Goal: Use online tool/utility: Utilize a website feature to perform a specific function

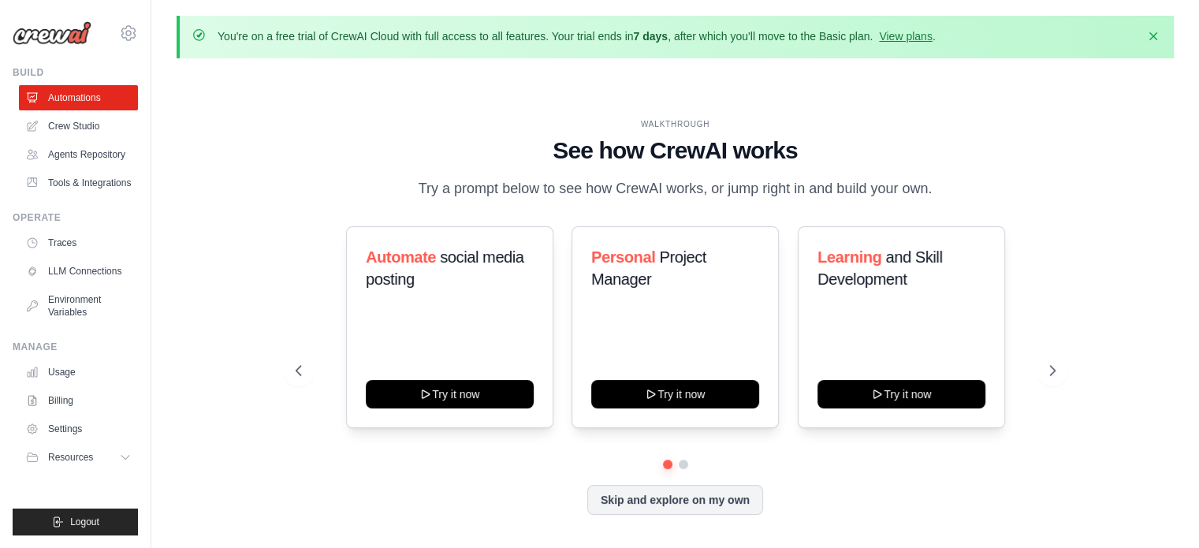
scroll to position [54, 0]
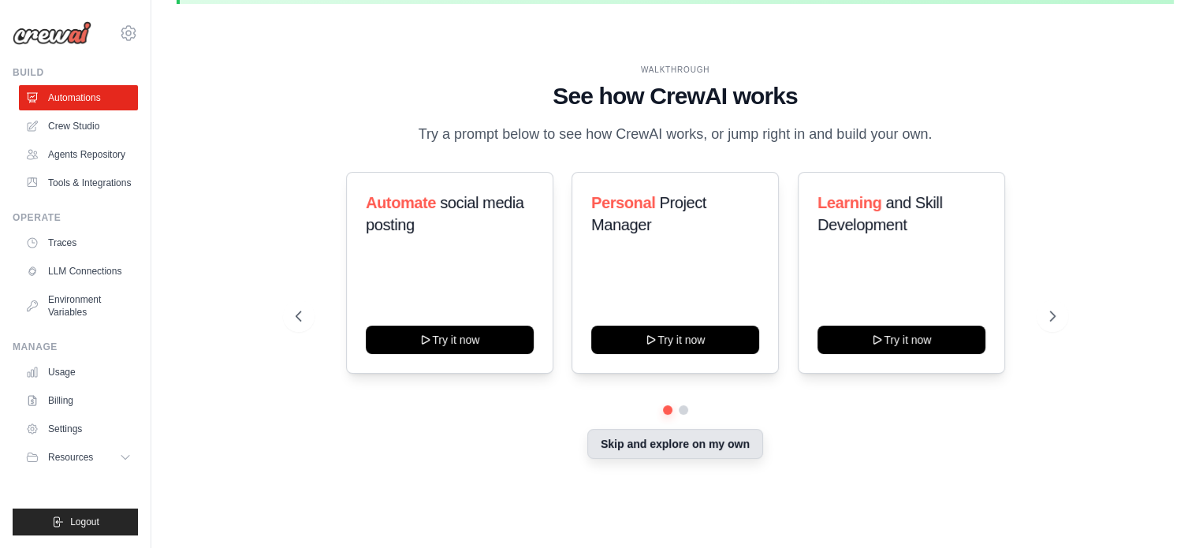
click at [611, 456] on button "Skip and explore on my own" at bounding box center [675, 444] width 176 height 30
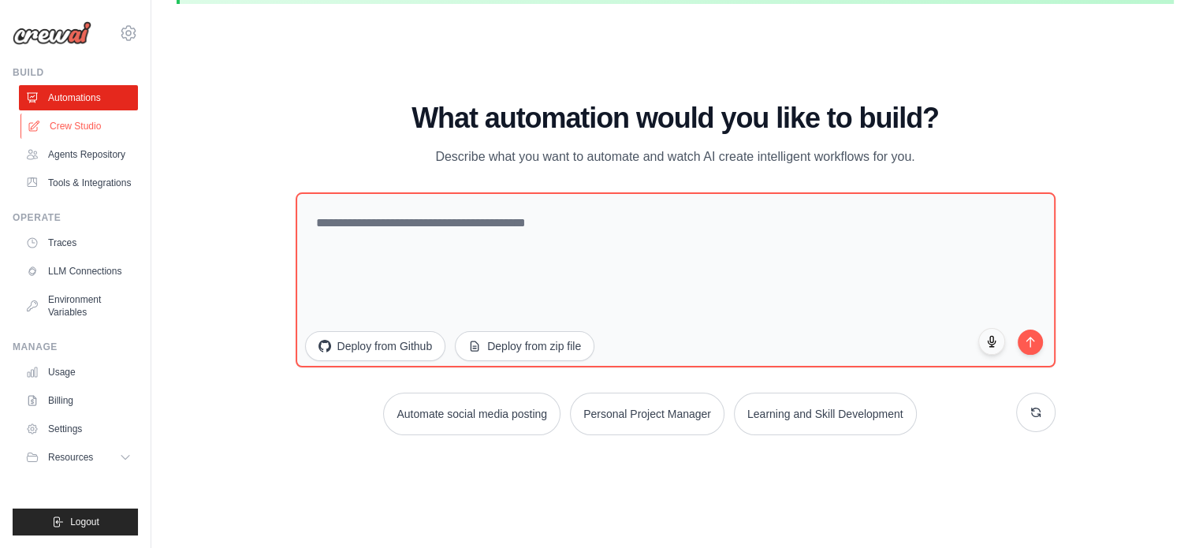
click at [76, 119] on link "Crew Studio" at bounding box center [79, 125] width 119 height 25
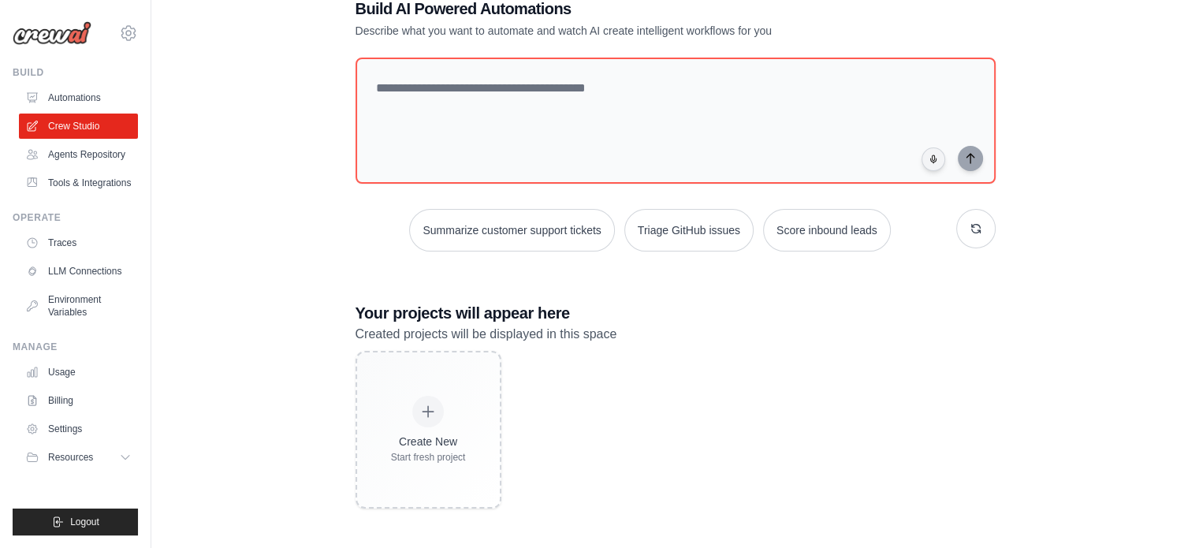
scroll to position [99, 0]
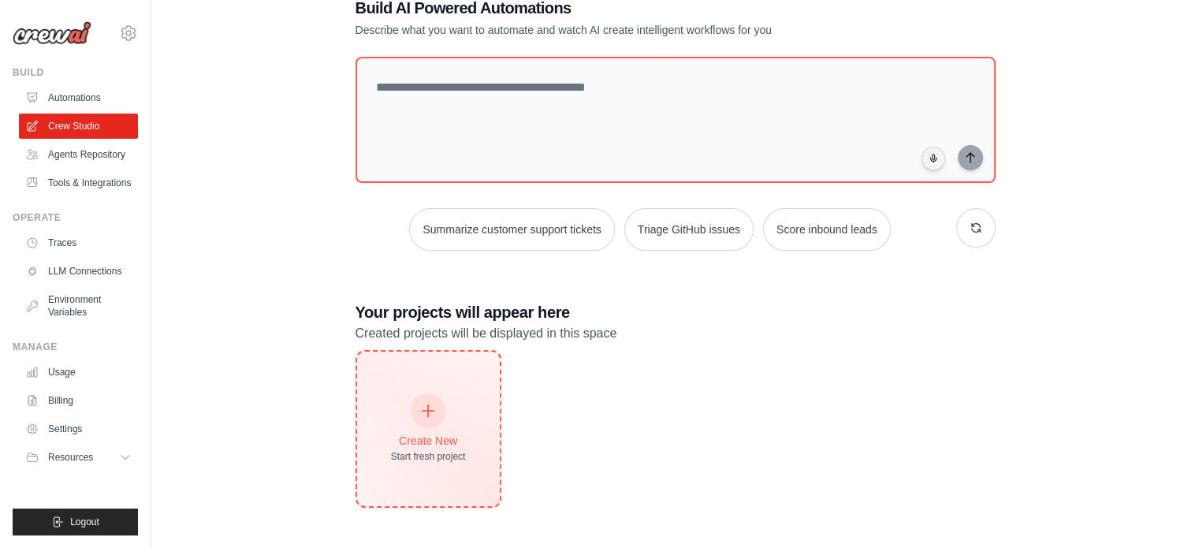
click at [426, 400] on div at bounding box center [428, 410] width 35 height 35
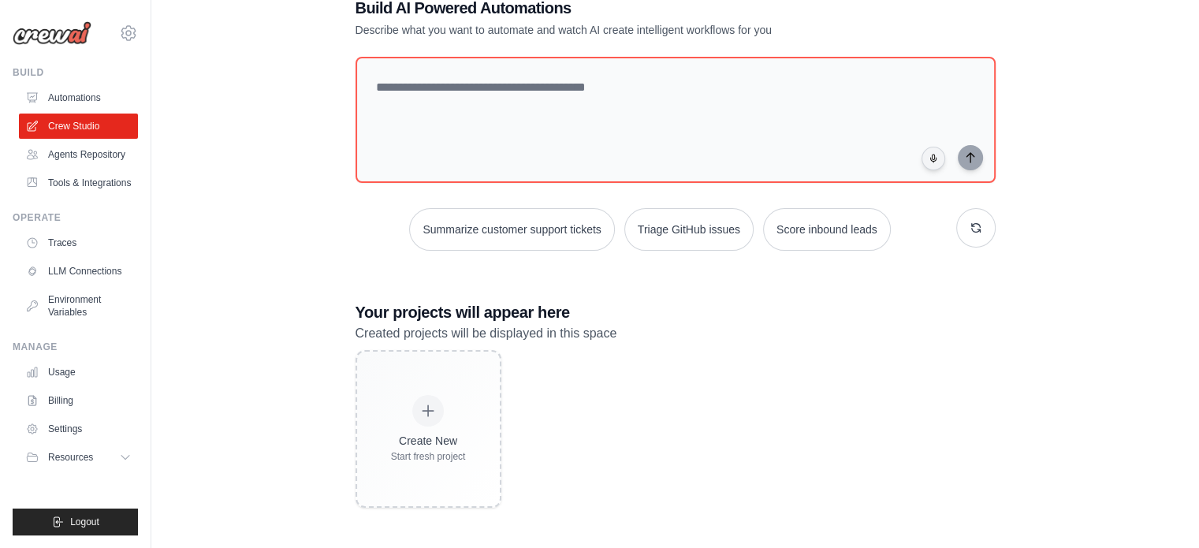
drag, startPoint x: 95, startPoint y: 269, endPoint x: 351, endPoint y: 229, distance: 259.2
click at [351, 229] on div "Build AI Powered Automations Describe what you want to automate and watch AI cr…" at bounding box center [675, 252] width 678 height 561
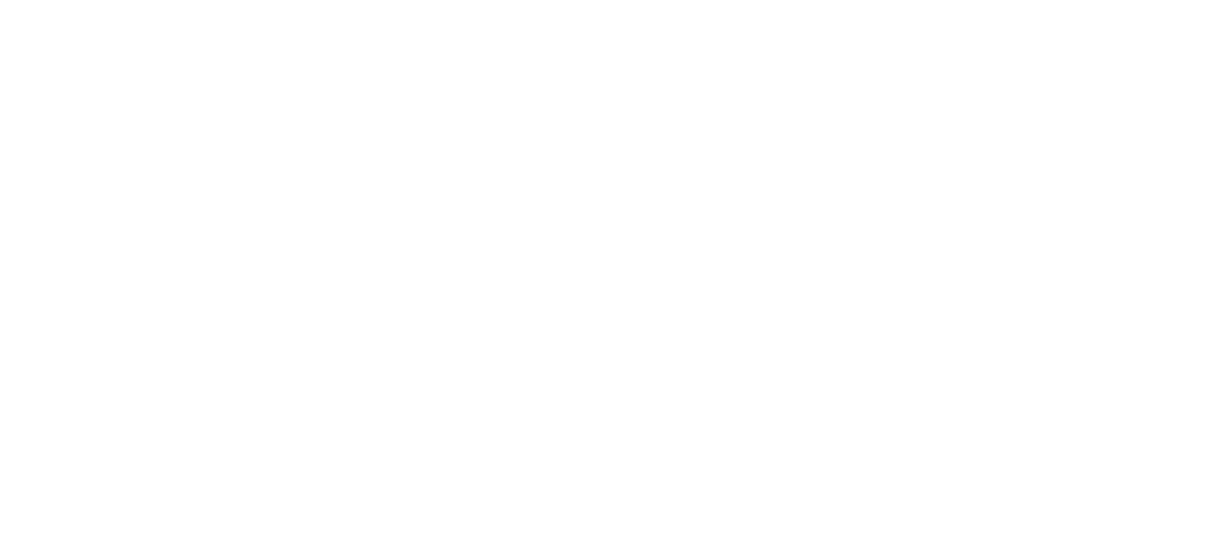
click at [430, 0] on html at bounding box center [605, 0] width 1210 height 0
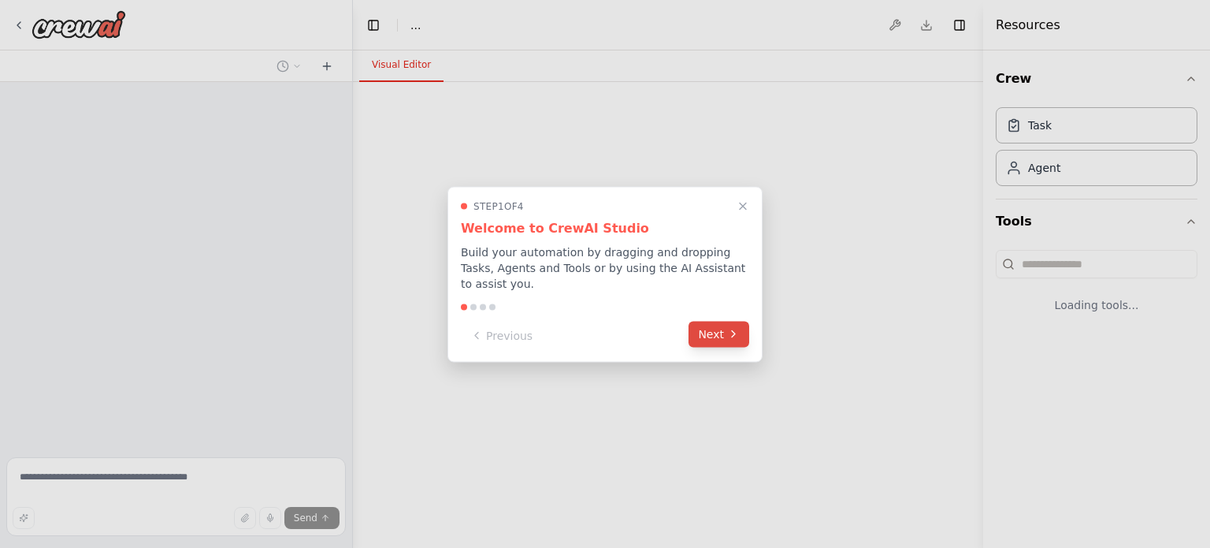
click at [712, 322] on button "Next" at bounding box center [719, 334] width 61 height 26
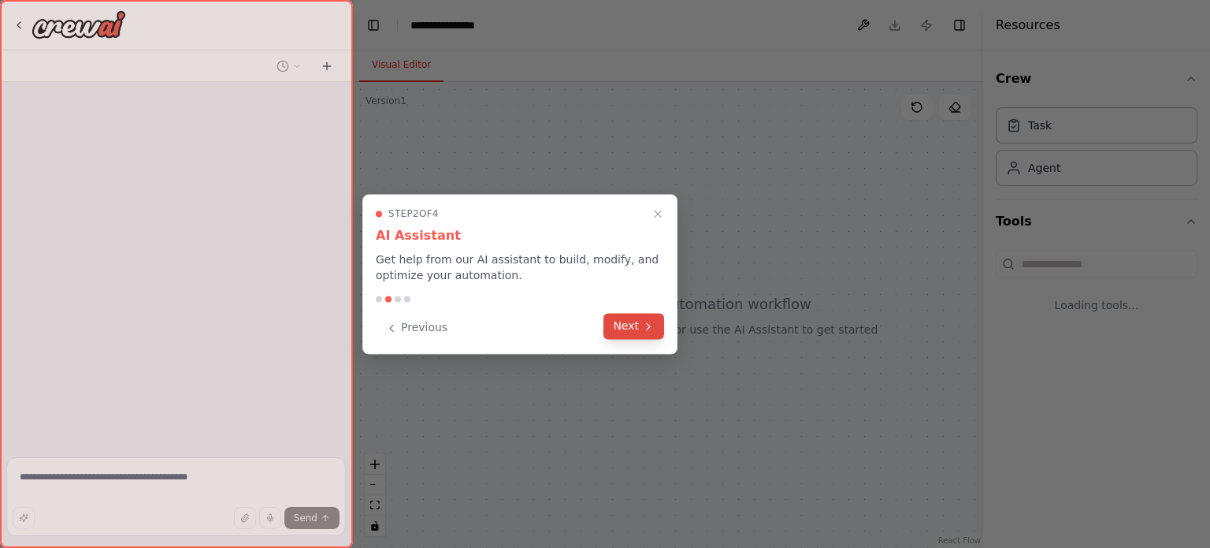
click at [611, 335] on button "Next" at bounding box center [634, 326] width 61 height 26
click at [611, 335] on div at bounding box center [605, 274] width 1210 height 548
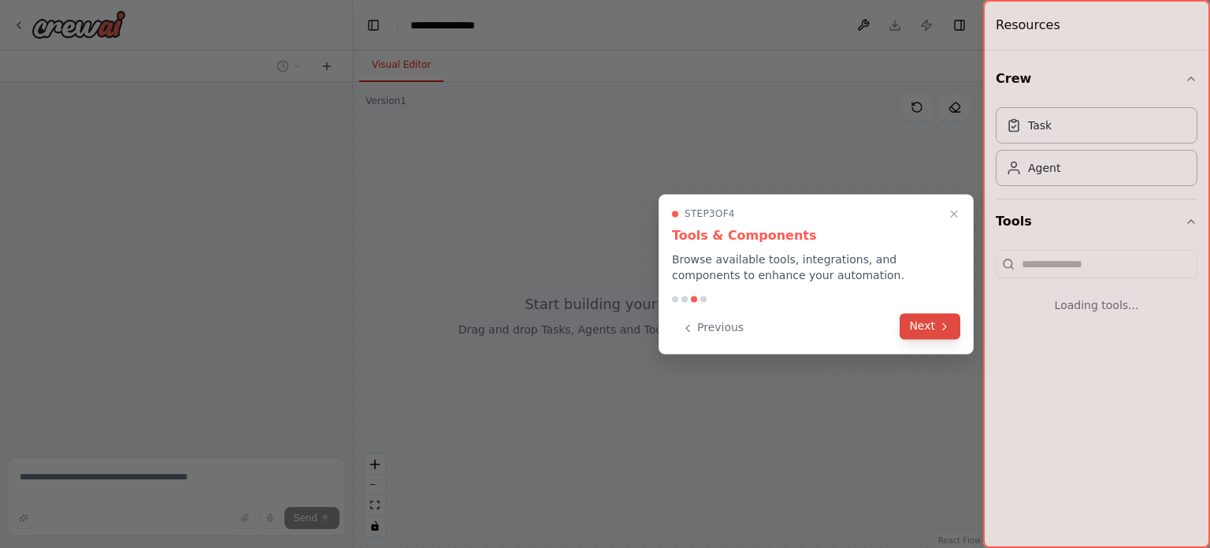
click at [930, 325] on button "Next" at bounding box center [930, 326] width 61 height 26
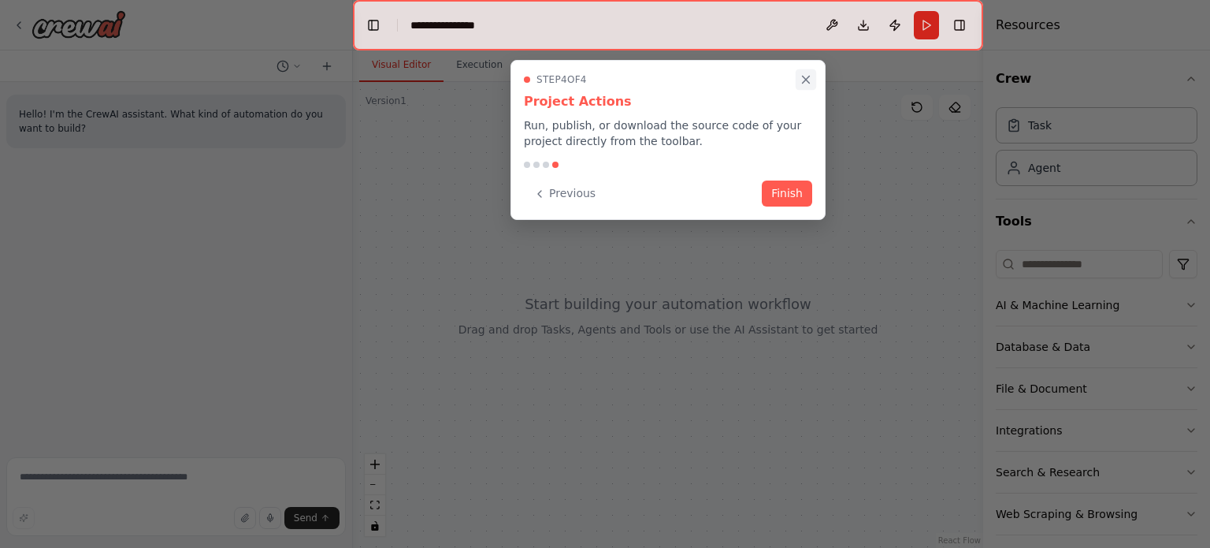
click at [803, 76] on icon "Close walkthrough" at bounding box center [806, 79] width 7 height 7
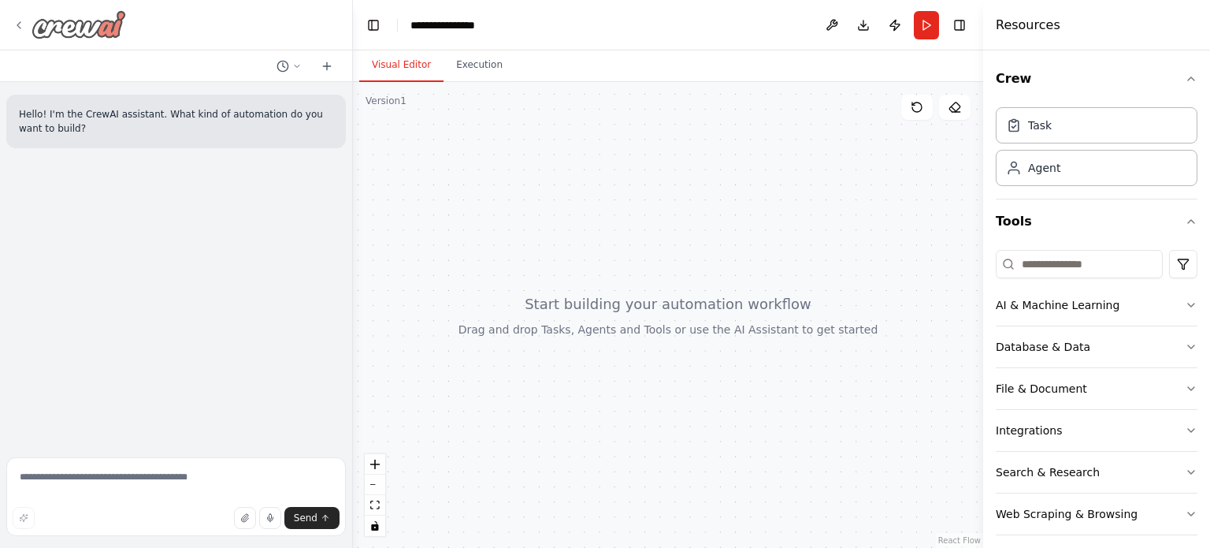
click at [25, 15] on div at bounding box center [69, 24] width 113 height 28
